Goal: Information Seeking & Learning: Learn about a topic

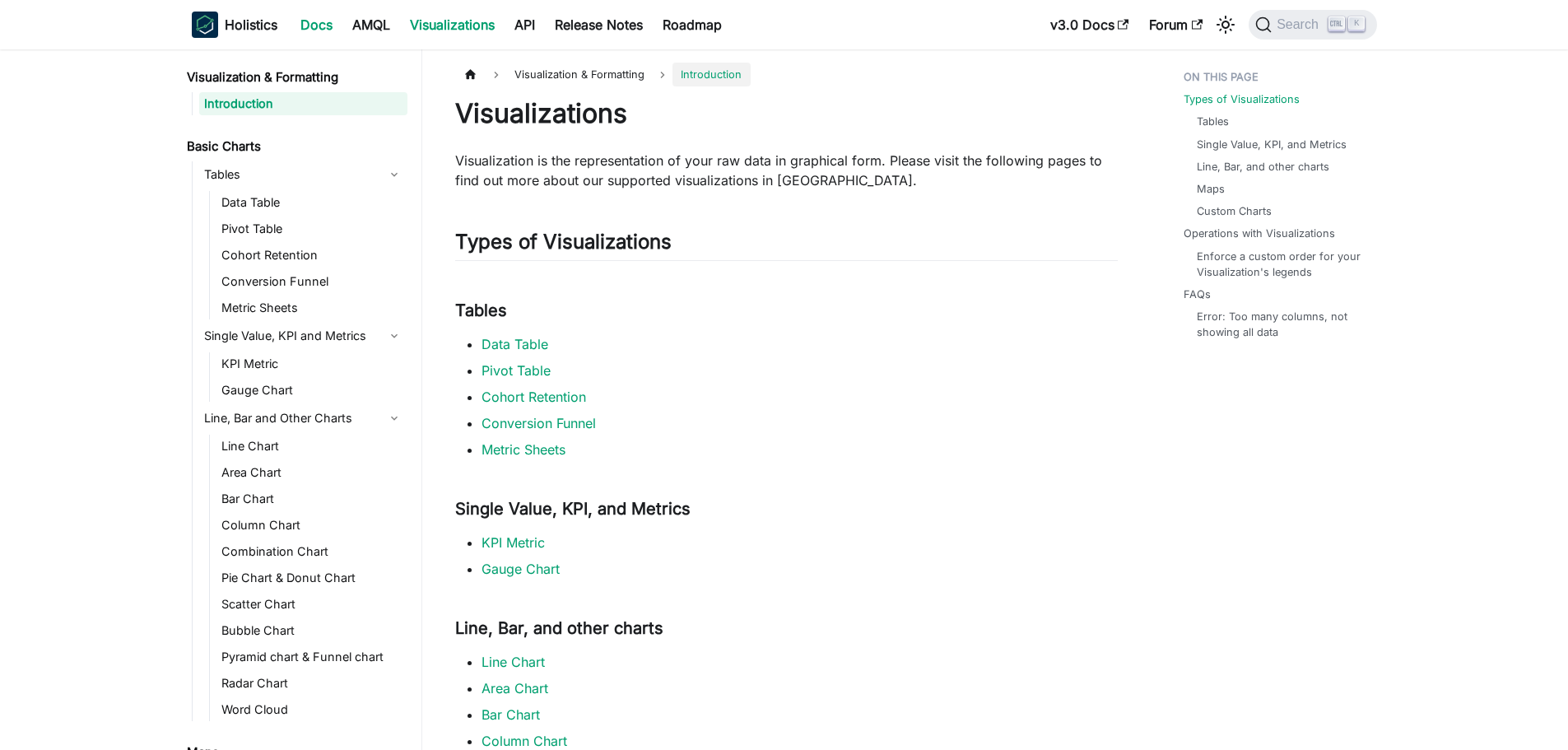
click at [315, 20] on link "Docs" at bounding box center [317, 25] width 52 height 26
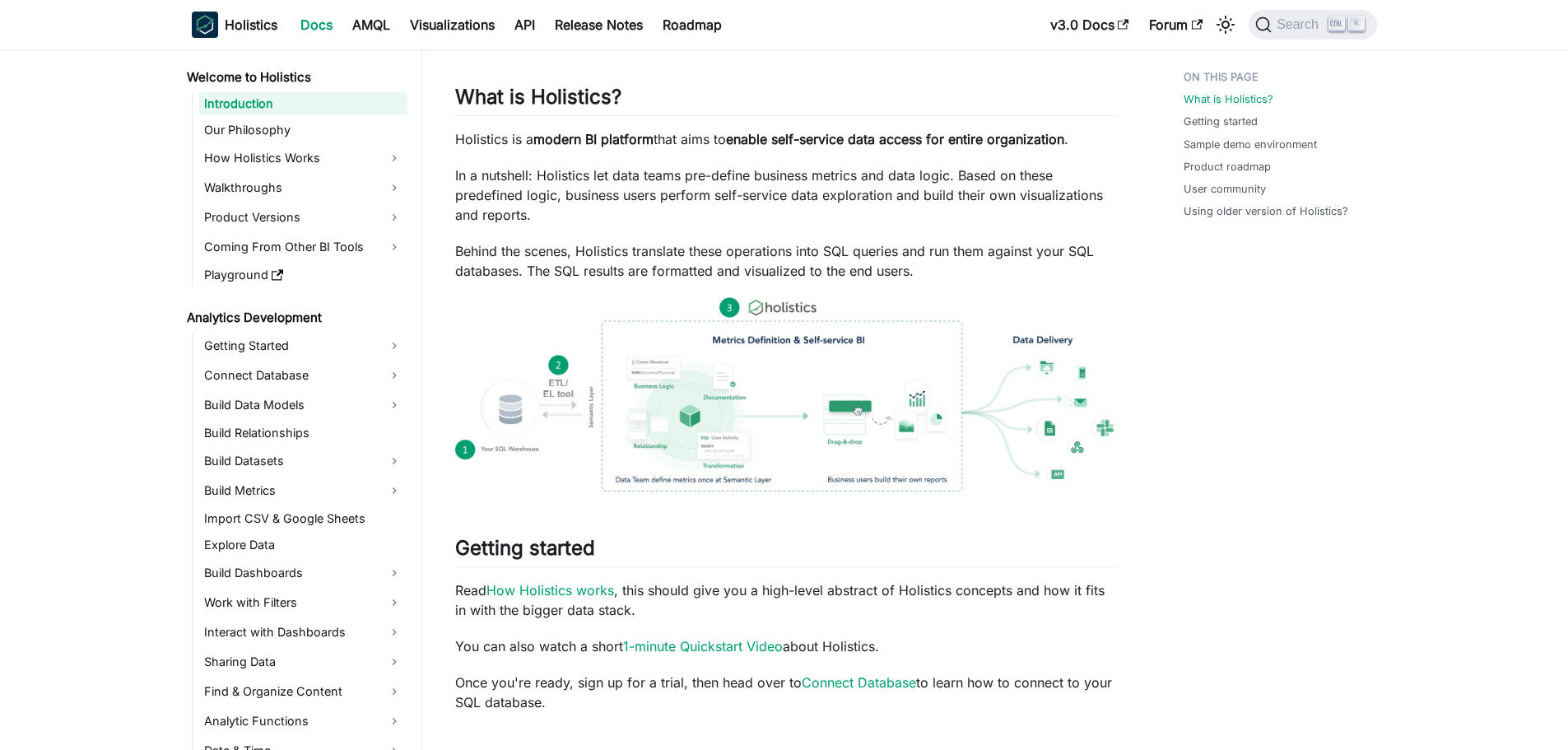
scroll to position [143, 0]
click at [730, 406] on img at bounding box center [786, 396] width 663 height 194
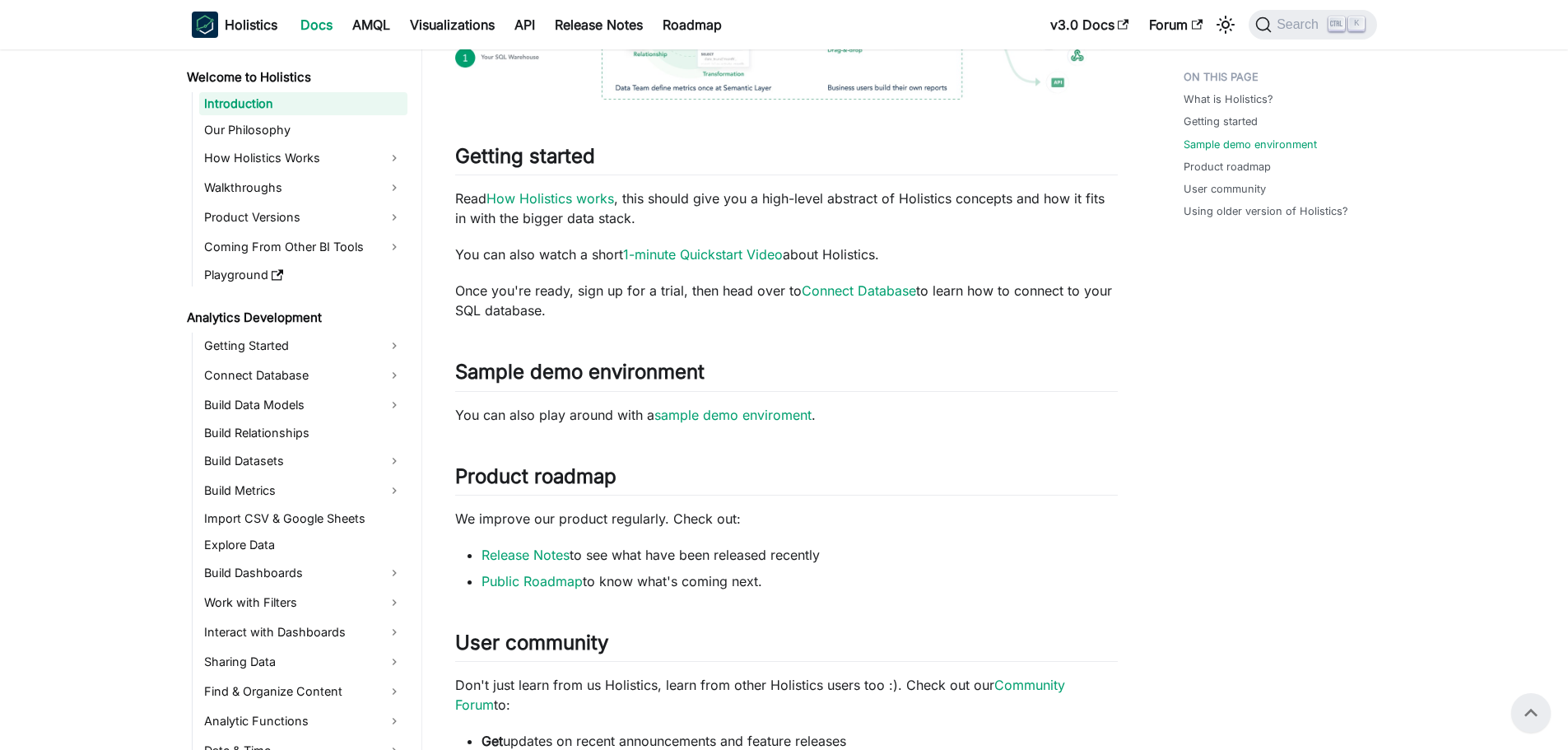
scroll to position [494, 0]
